Goal: Information Seeking & Learning: Learn about a topic

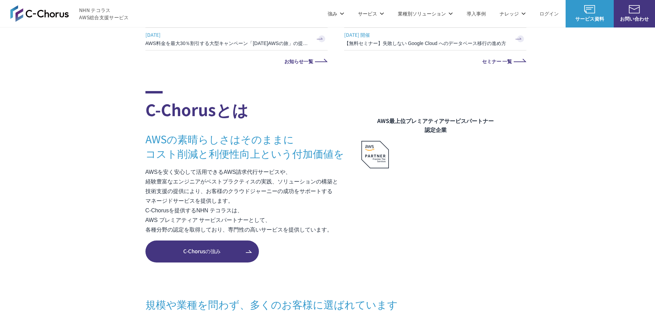
scroll to position [378, 0]
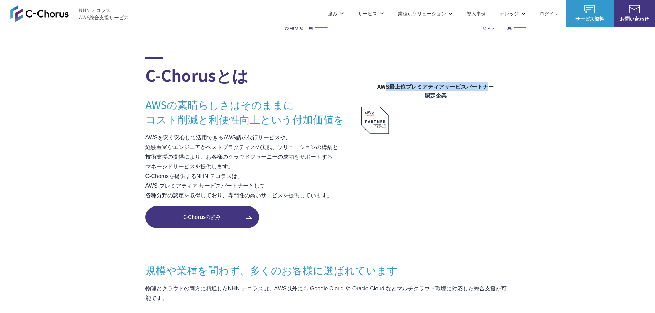
drag, startPoint x: 387, startPoint y: 85, endPoint x: 490, endPoint y: 80, distance: 103.5
click at [490, 80] on figure "AWS最上位プレミアティアサービスパートナー 認定企業" at bounding box center [435, 130] width 148 height 146
click at [553, 107] on section "C-Chorusとは AWSの素晴らしさはそのままに コスト削減と利便性向上という付加価値を AWSを安く安心して活用できるAWS請求代行サービスや、 経験豊…" at bounding box center [327, 307] width 655 height 500
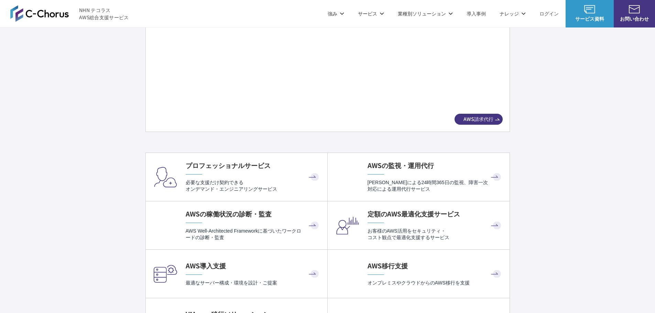
scroll to position [1306, 0]
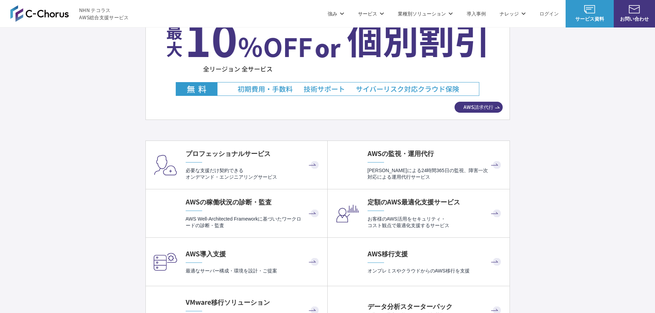
click at [266, 166] on div "プロフェッショナルサービス 必要な支援だけ契約できる オンデマンド・エンジニアリングサービス" at bounding box center [253, 165] width 135 height 32
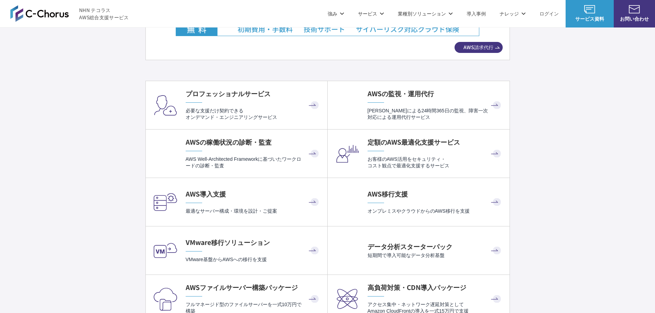
scroll to position [1374, 0]
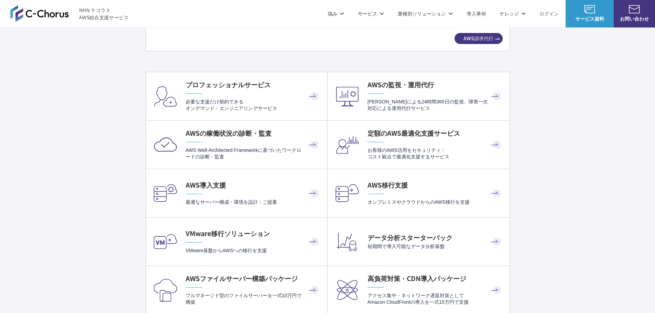
click at [222, 148] on p "AWS Well-Architected Frameworkに基づいたワークロードの診断・監査" at bounding box center [253, 153] width 135 height 13
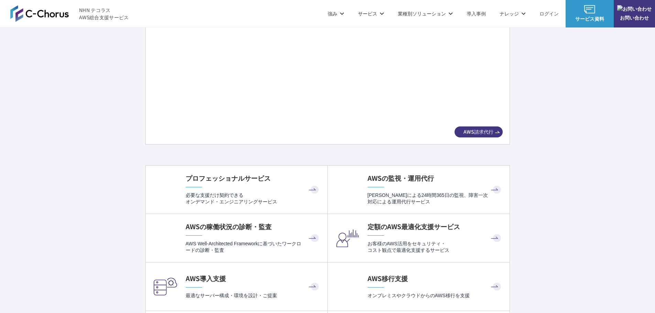
scroll to position [1237, 0]
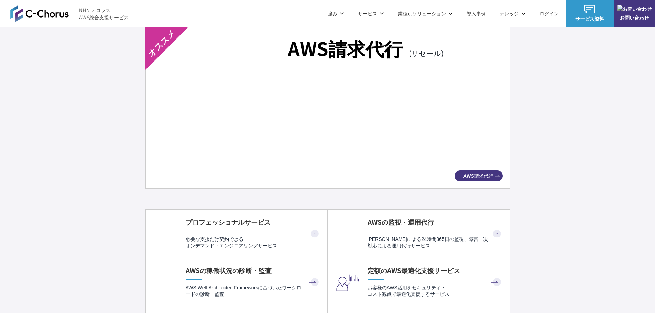
click at [477, 177] on span "AWS請求代行" at bounding box center [478, 175] width 48 height 7
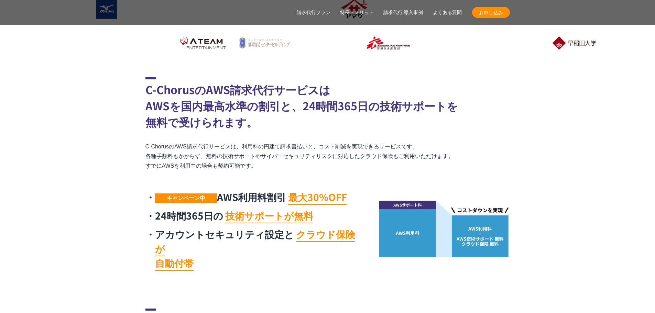
scroll to position [275, 0]
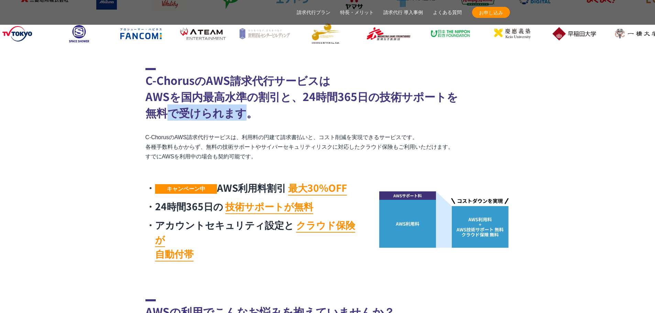
drag, startPoint x: 167, startPoint y: 117, endPoint x: 241, endPoint y: 115, distance: 74.6
click at [241, 115] on h2 "C-ChorusのAWS請求代行サービスは AWSを国内最高水準の割引と、24時間365日の技術サポートを 無料で受けられます。" at bounding box center [327, 94] width 364 height 53
click at [177, 142] on p "C-ChorusのAWS請求代行サービスは、利用料の円建て請求書払いと、コスト削減を実現できるサービスです。 各種手数料もかからず、無料の技術サポートやサイバ…" at bounding box center [327, 147] width 364 height 29
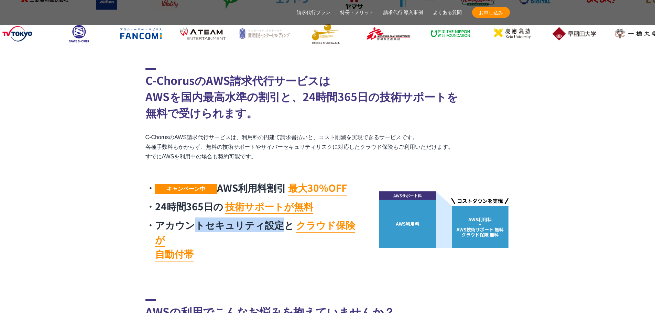
drag, startPoint x: 197, startPoint y: 225, endPoint x: 280, endPoint y: 223, distance: 83.9
click at [280, 223] on li "アカウントセキュリティ設定と クラウド保険が 自動付帯" at bounding box center [253, 239] width 216 height 43
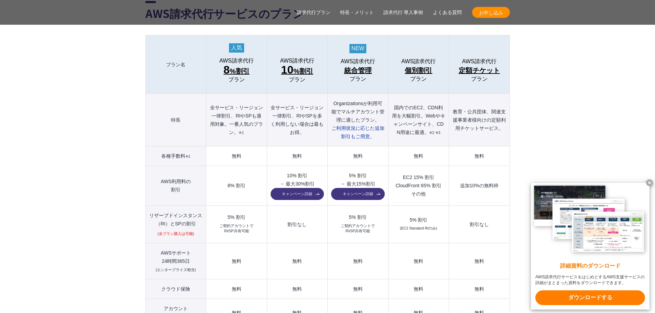
scroll to position [756, 0]
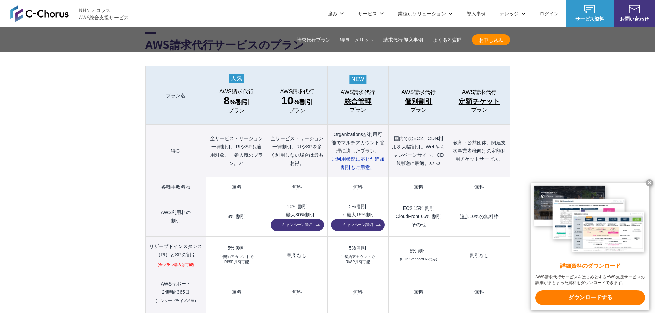
scroll to position [653, 0]
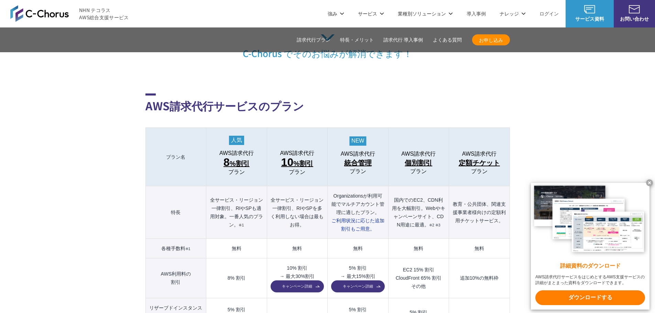
click at [303, 157] on span "10 %割引" at bounding box center [297, 163] width 32 height 12
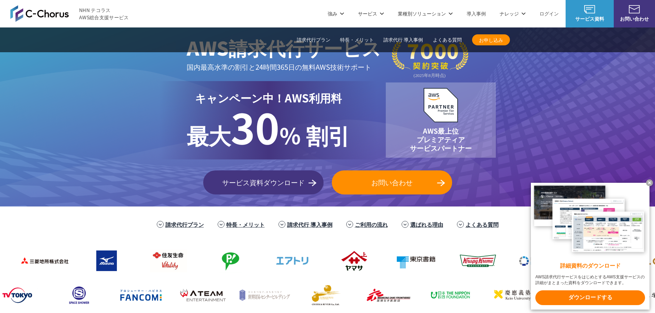
scroll to position [0, 0]
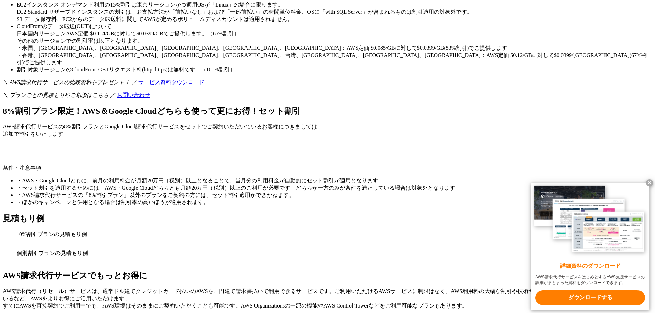
scroll to position [1855, 0]
